Goal: Information Seeking & Learning: Learn about a topic

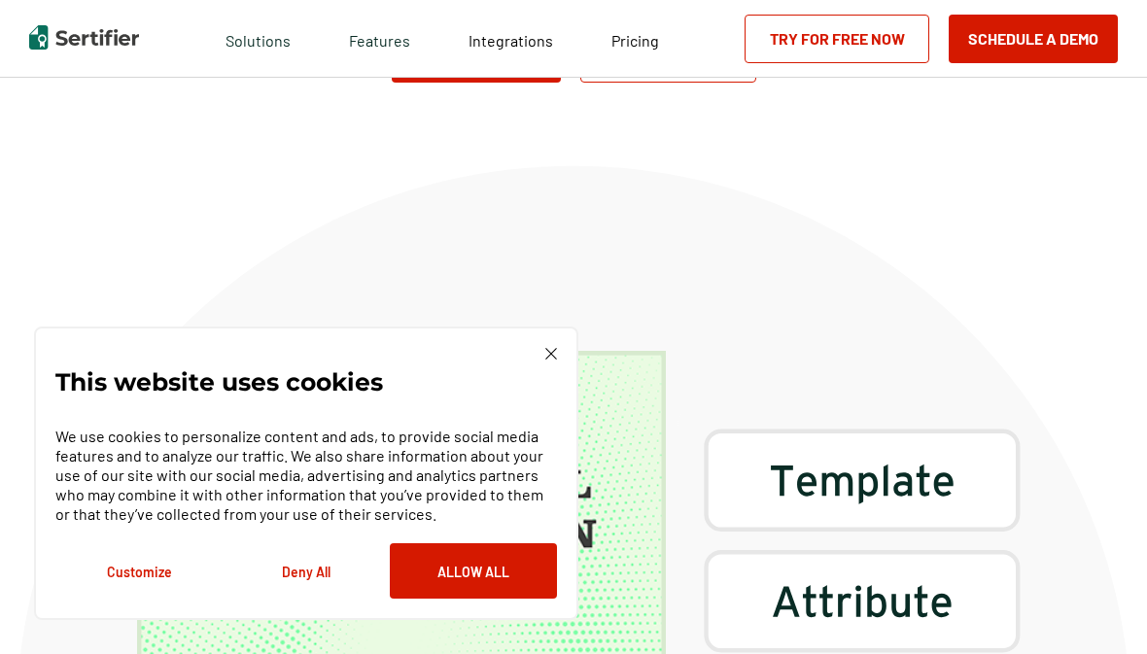
scroll to position [79, 0]
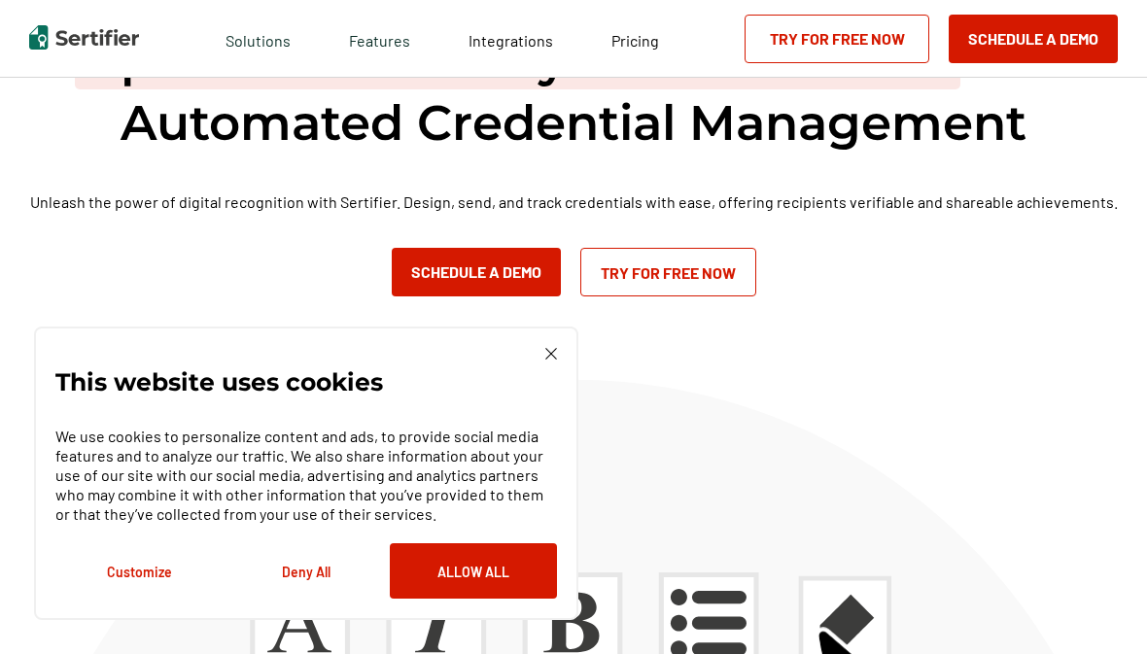
click at [528, 50] on span "Integrations" at bounding box center [510, 40] width 85 height 18
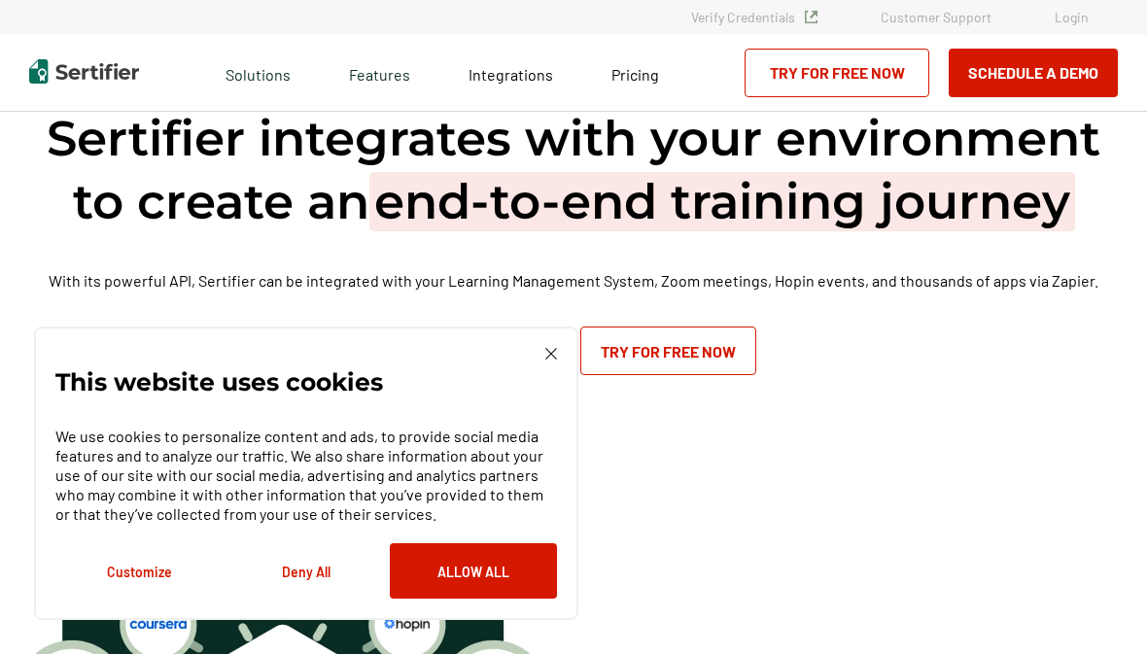
click at [812, 86] on link "Try for Free Now" at bounding box center [836, 73] width 185 height 49
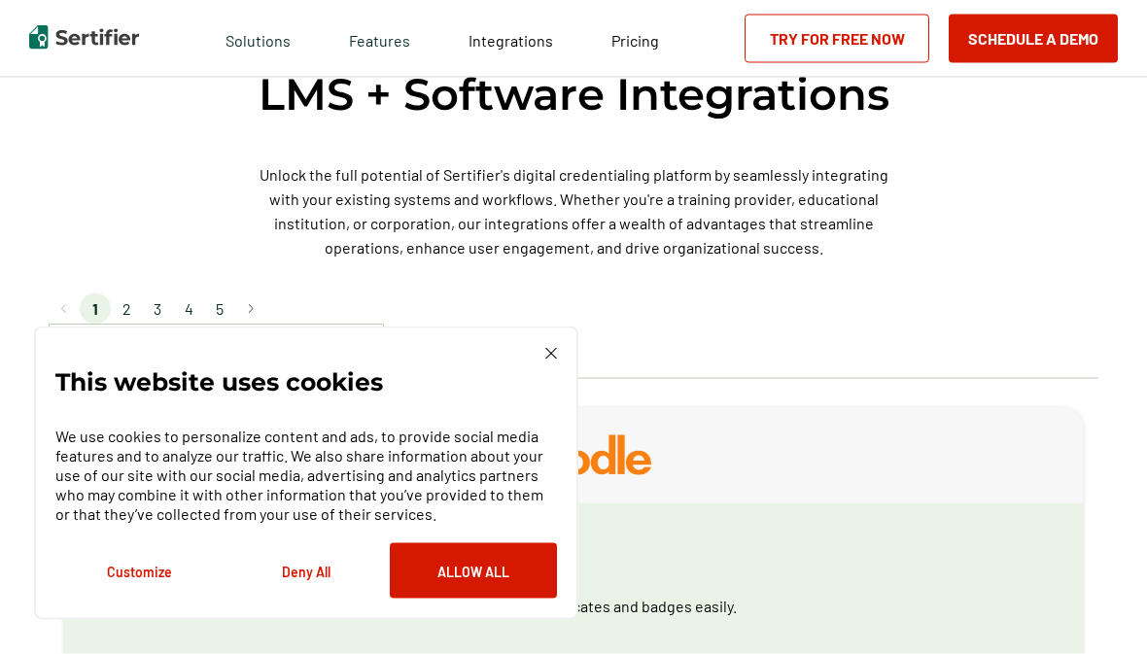
scroll to position [1200, 0]
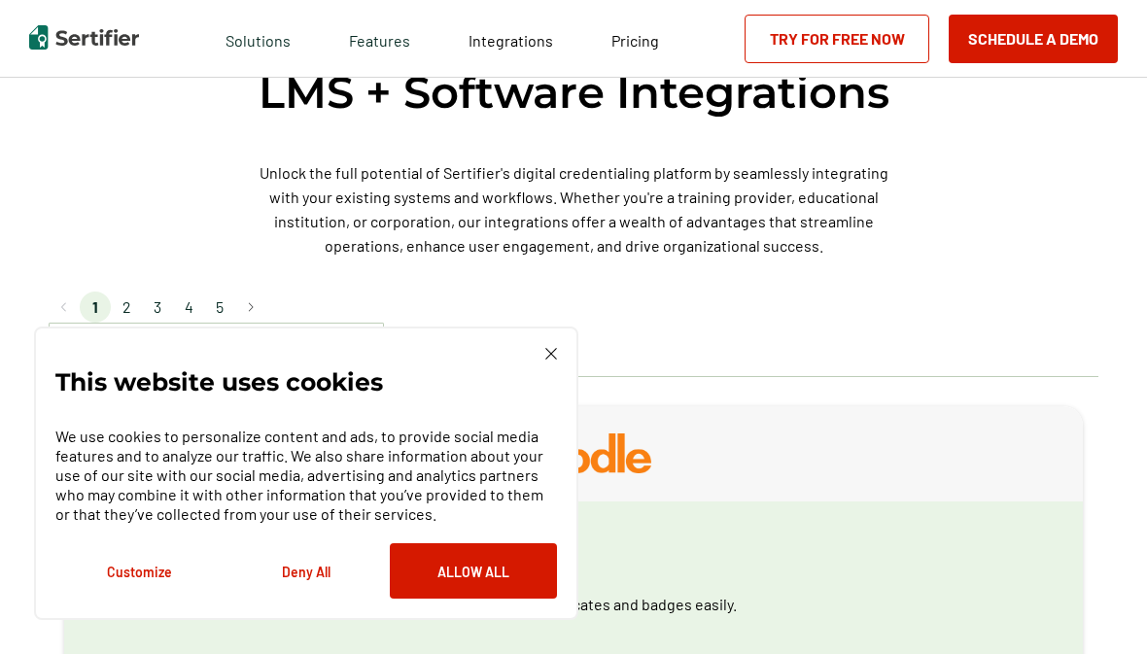
click at [634, 50] on span "Pricing" at bounding box center [635, 40] width 48 height 18
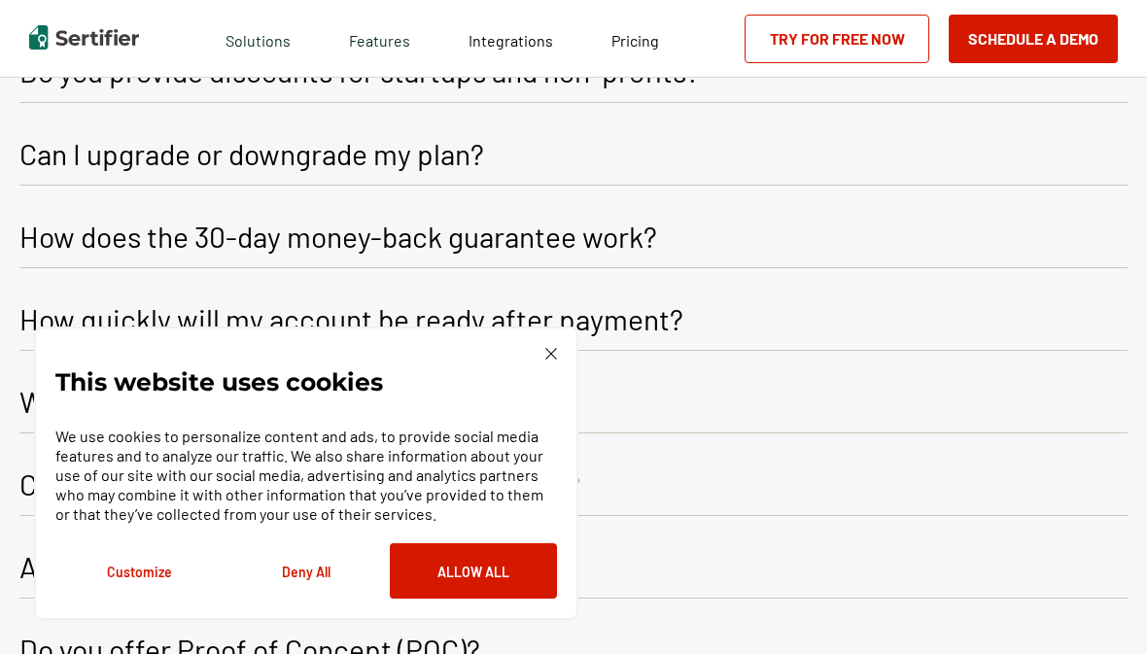
scroll to position [3761, 0]
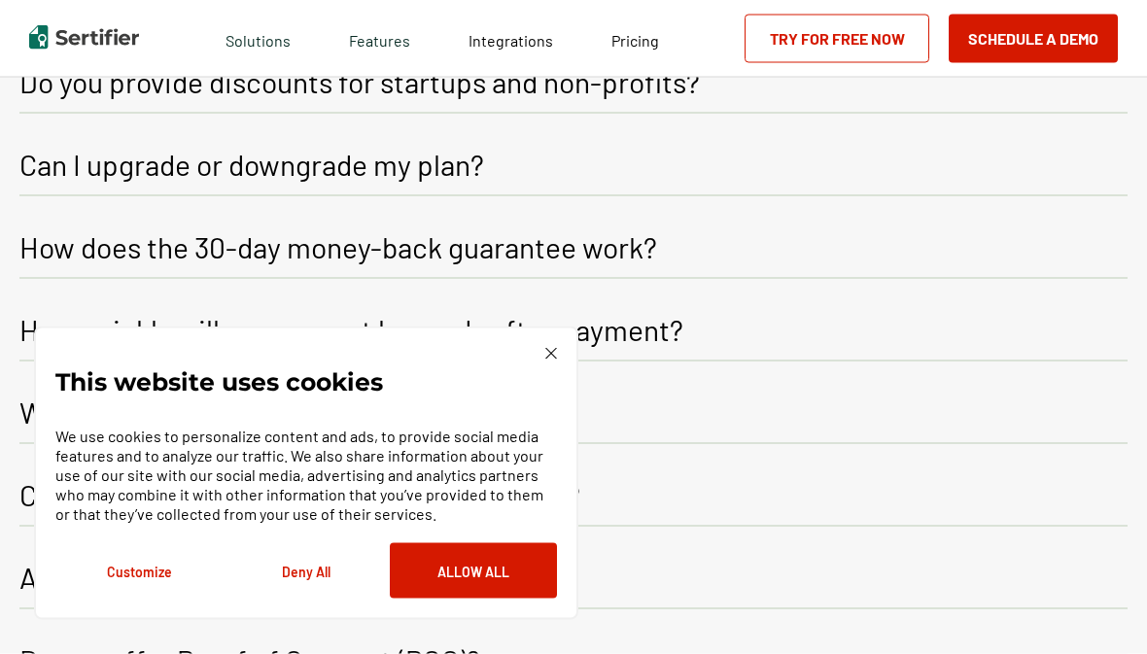
scroll to position [3859, 0]
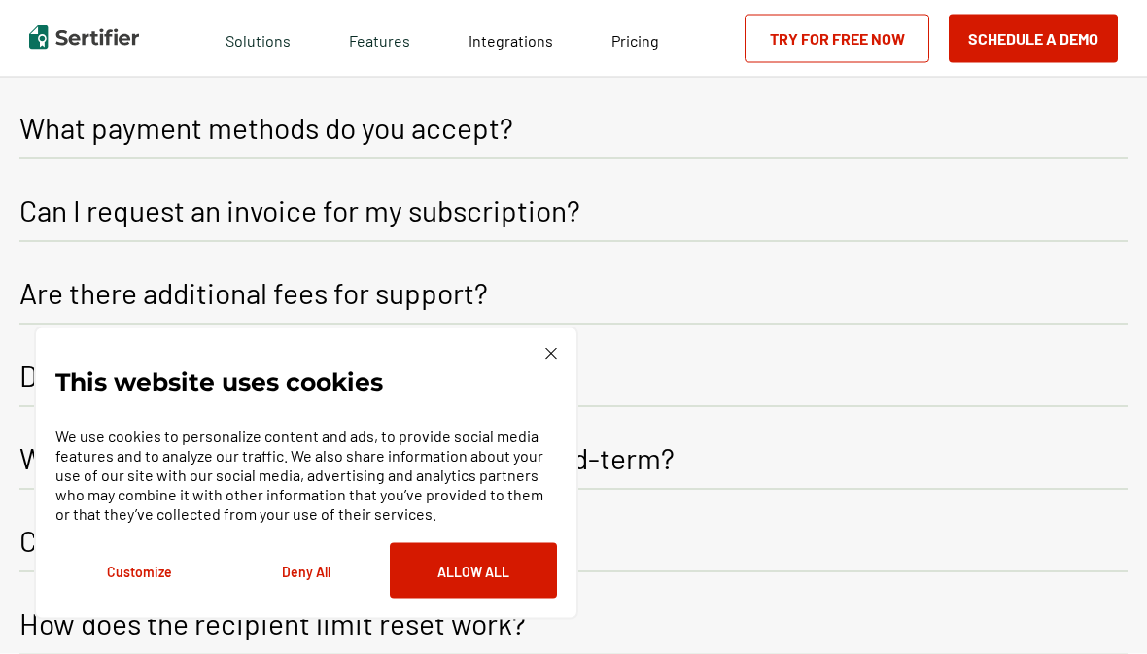
scroll to position [4287, 0]
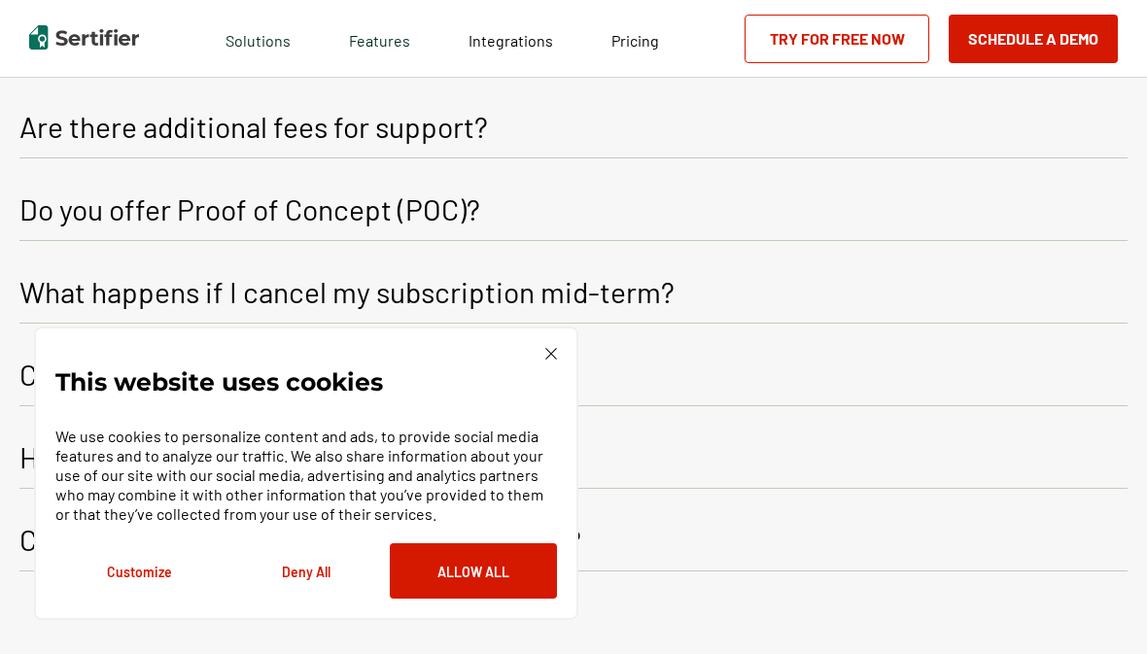
scroll to position [4543, 0]
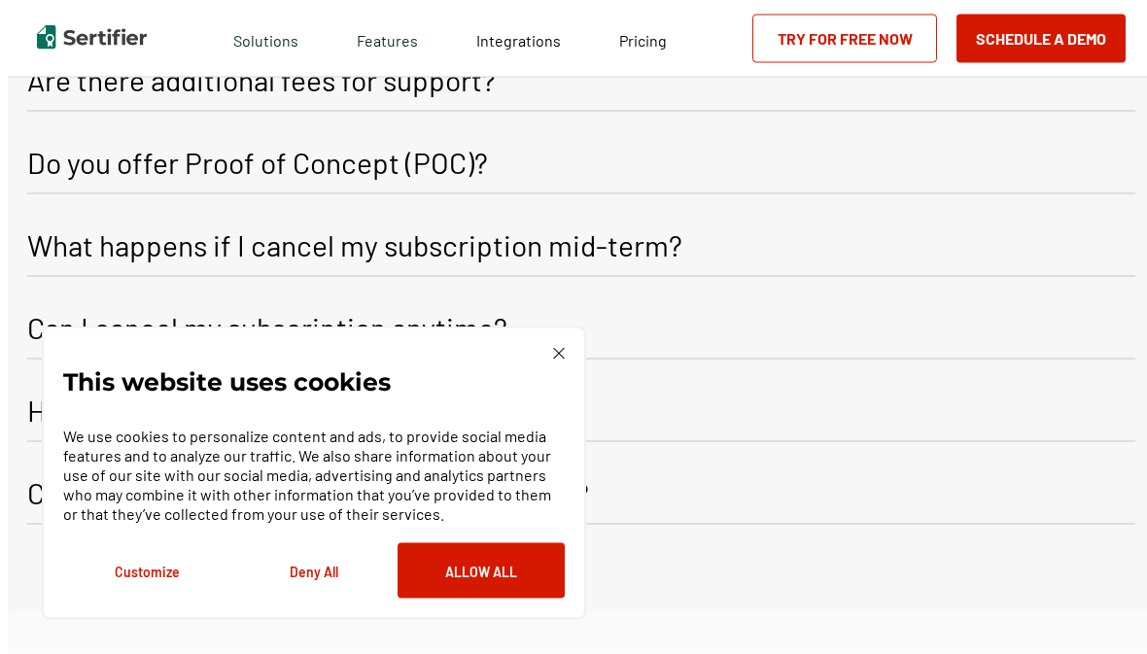
scroll to position [4659, 0]
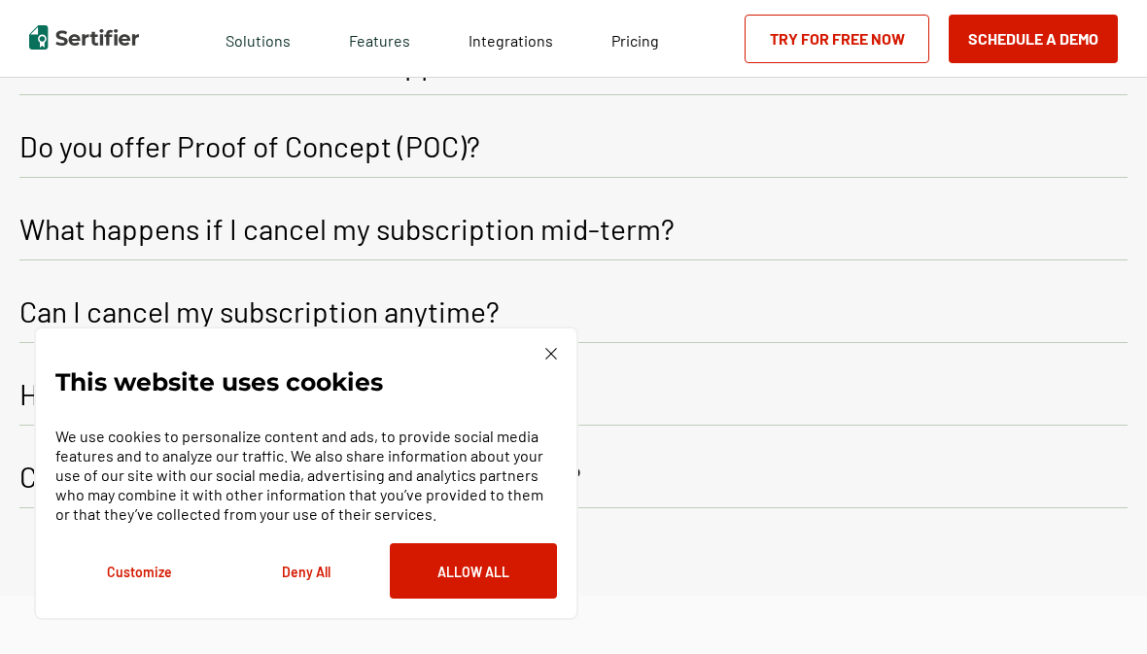
scroll to position [4740, 0]
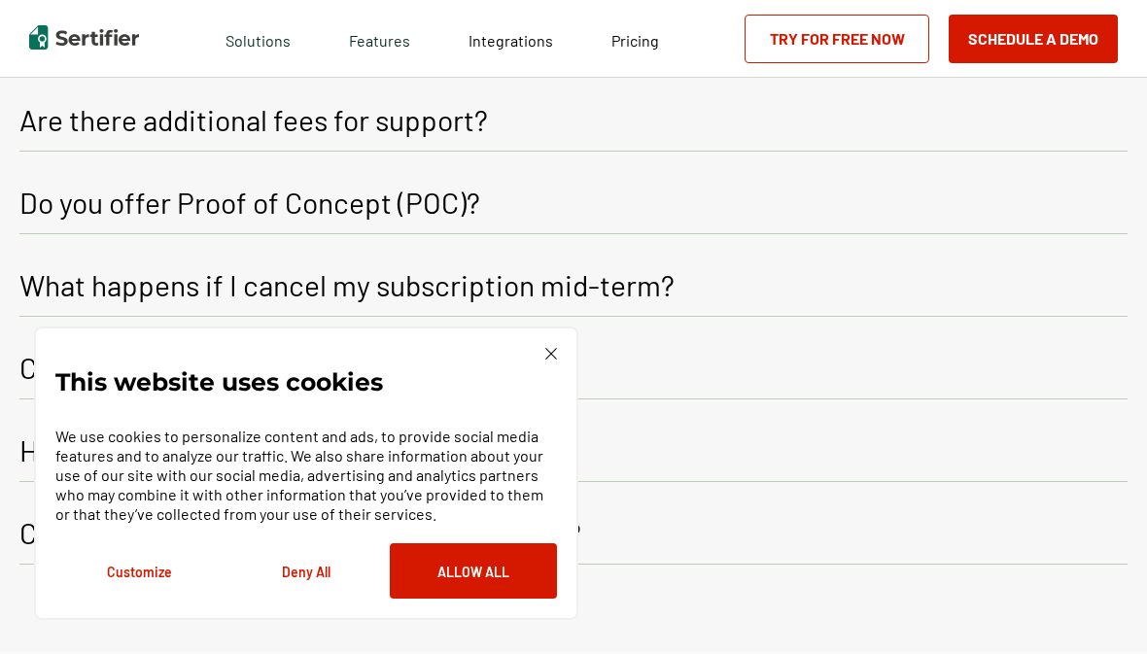
scroll to position [4795, 0]
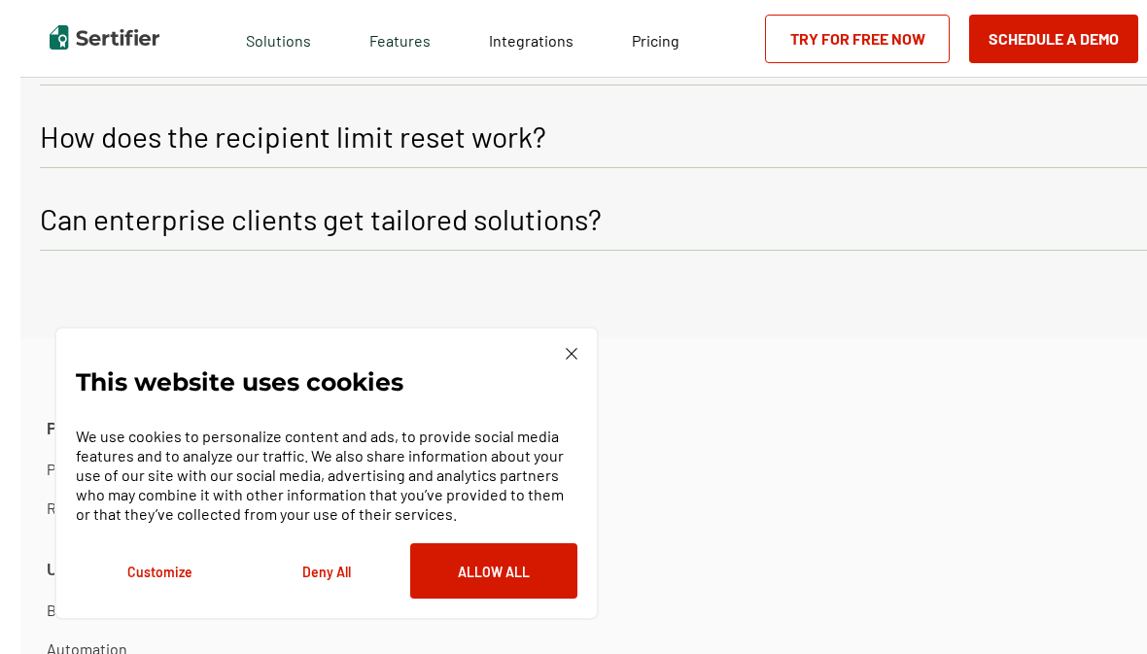
scroll to position [5156, 0]
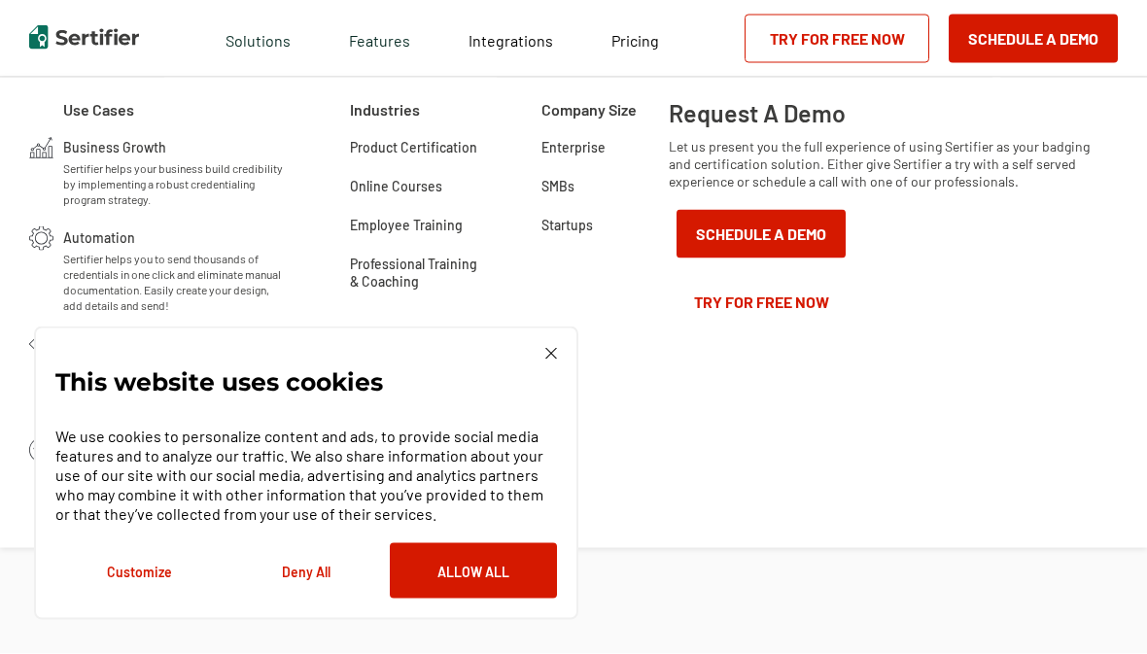
scroll to position [7252, 0]
click at [126, 179] on span "Sertifier helps your business build credibility by implementing a robust creden…" at bounding box center [175, 183] width 224 height 47
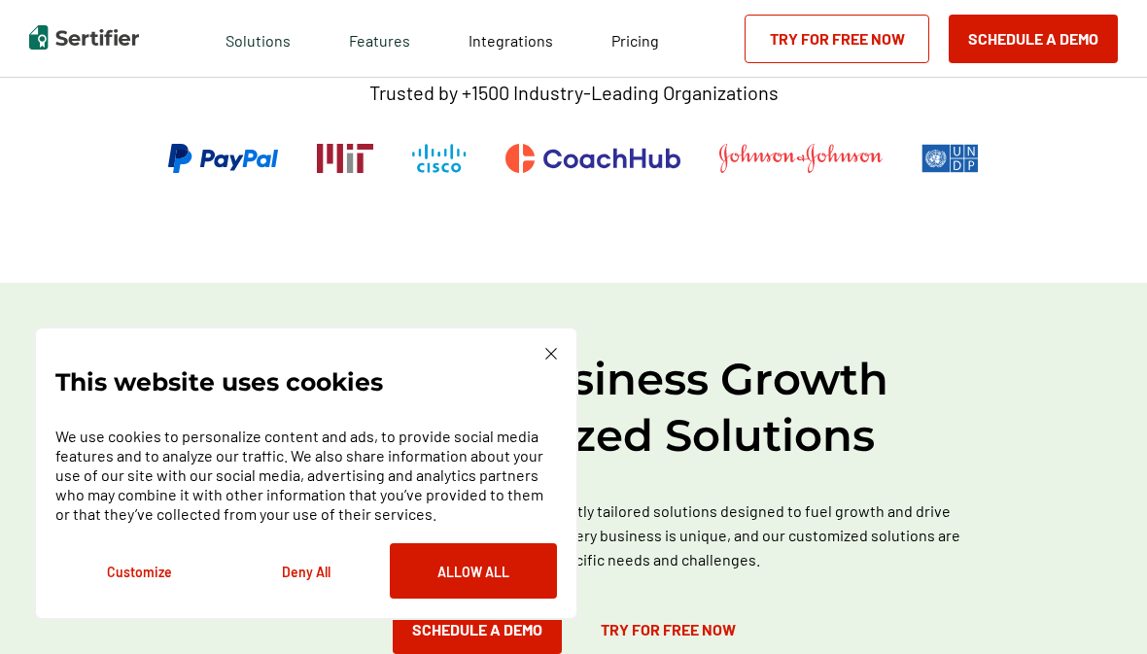
scroll to position [939, 0]
